Goal: Navigation & Orientation: Find specific page/section

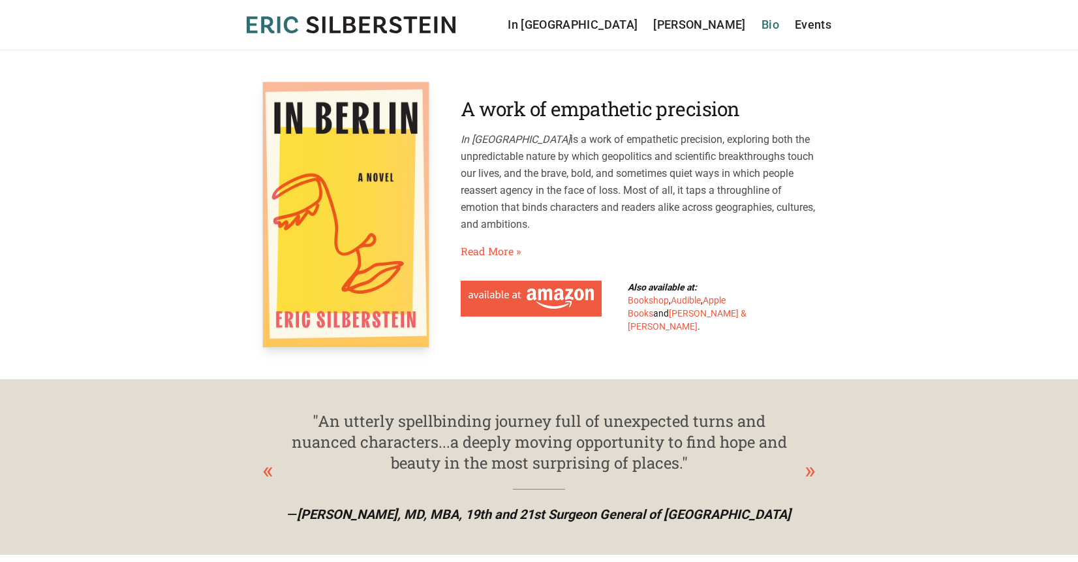
click at [771, 23] on link "Bio" at bounding box center [770, 25] width 18 height 18
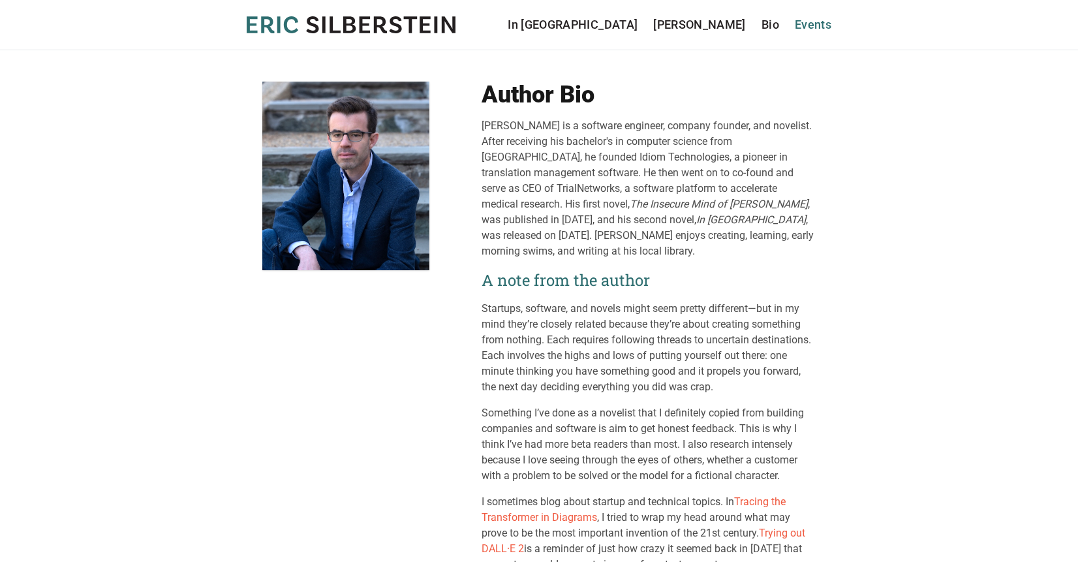
click at [814, 23] on link "Events" at bounding box center [813, 25] width 37 height 18
